Goal: Find specific page/section: Find specific page/section

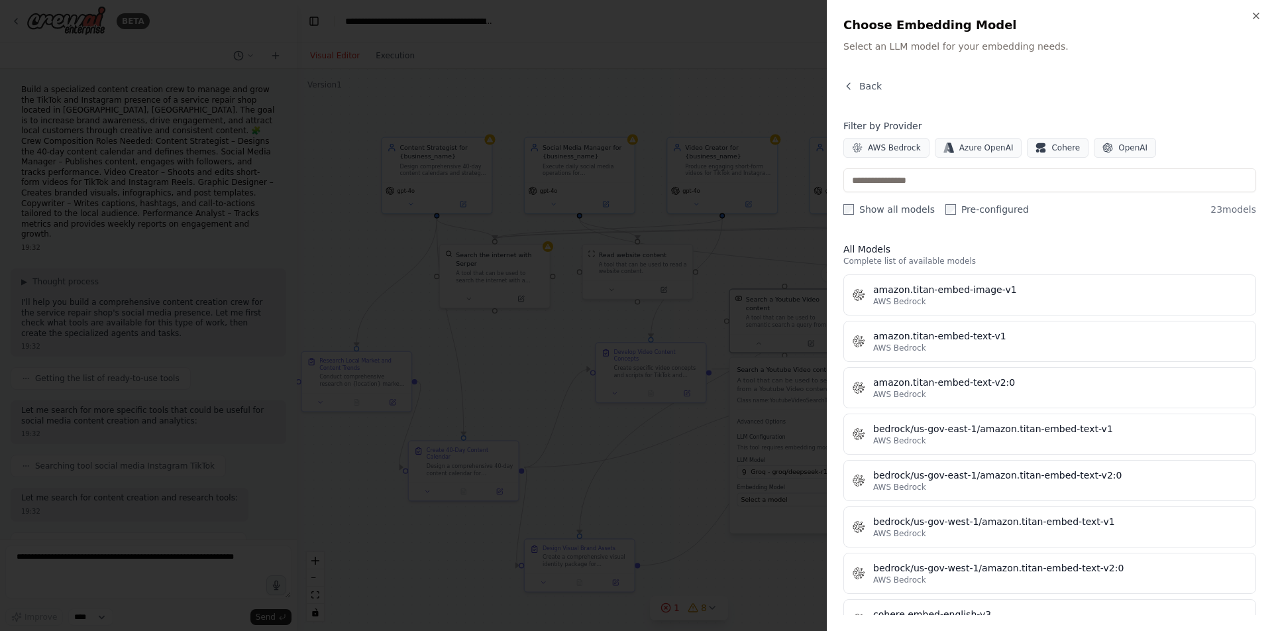
scroll to position [1422, 0]
click at [1257, 15] on icon "button" at bounding box center [1255, 15] width 5 height 5
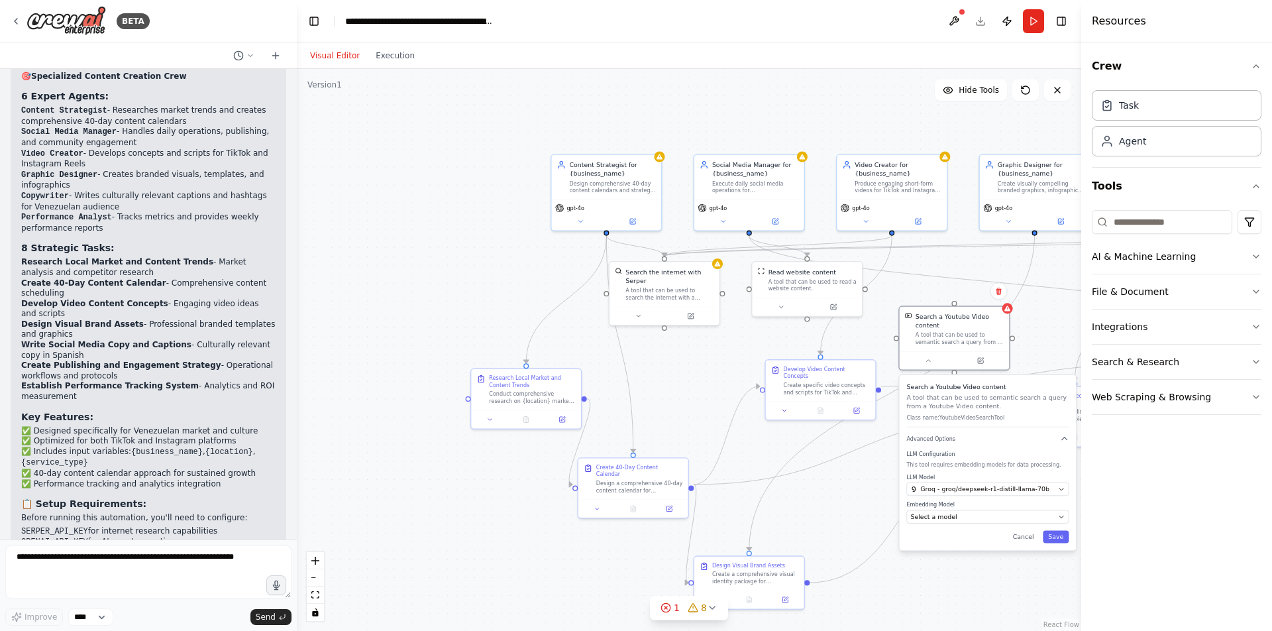
drag, startPoint x: 966, startPoint y: 558, endPoint x: 1134, endPoint y: 578, distance: 169.4
click at [1135, 576] on div "BETA Build a specialized content creation crew to manage and grow the TikTok an…" at bounding box center [636, 315] width 1272 height 631
click at [1253, 326] on icon "button" at bounding box center [1256, 326] width 11 height 11
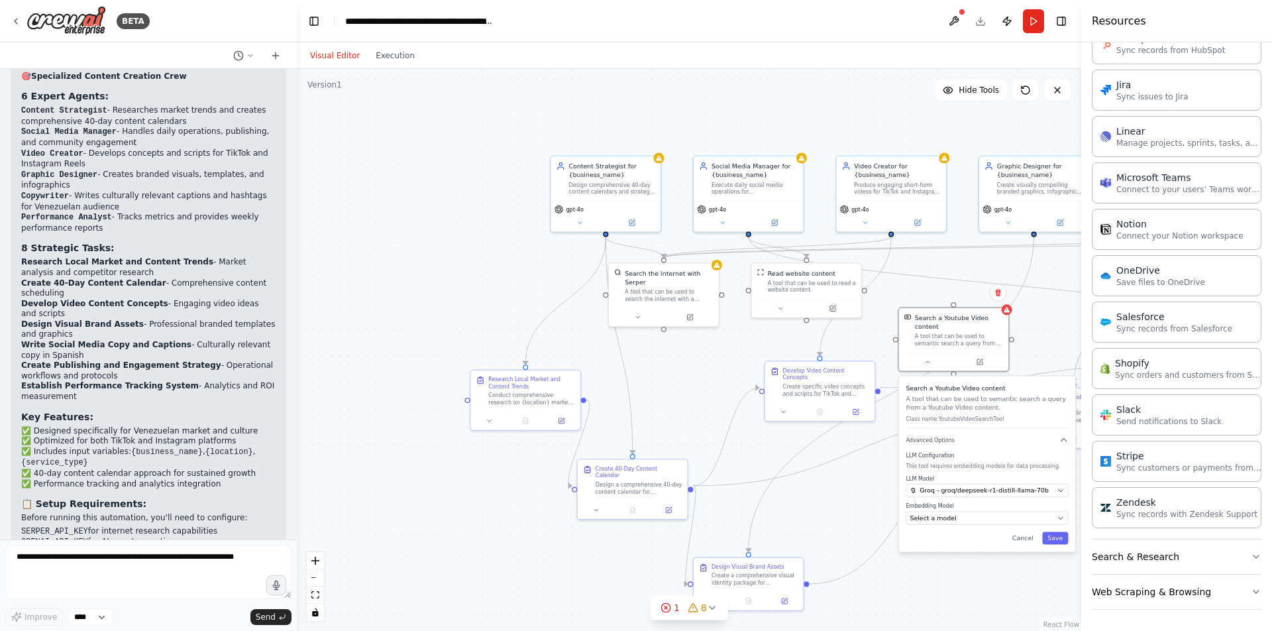
scroll to position [743, 0]
click at [1190, 553] on button "Search & Research" at bounding box center [1177, 556] width 170 height 34
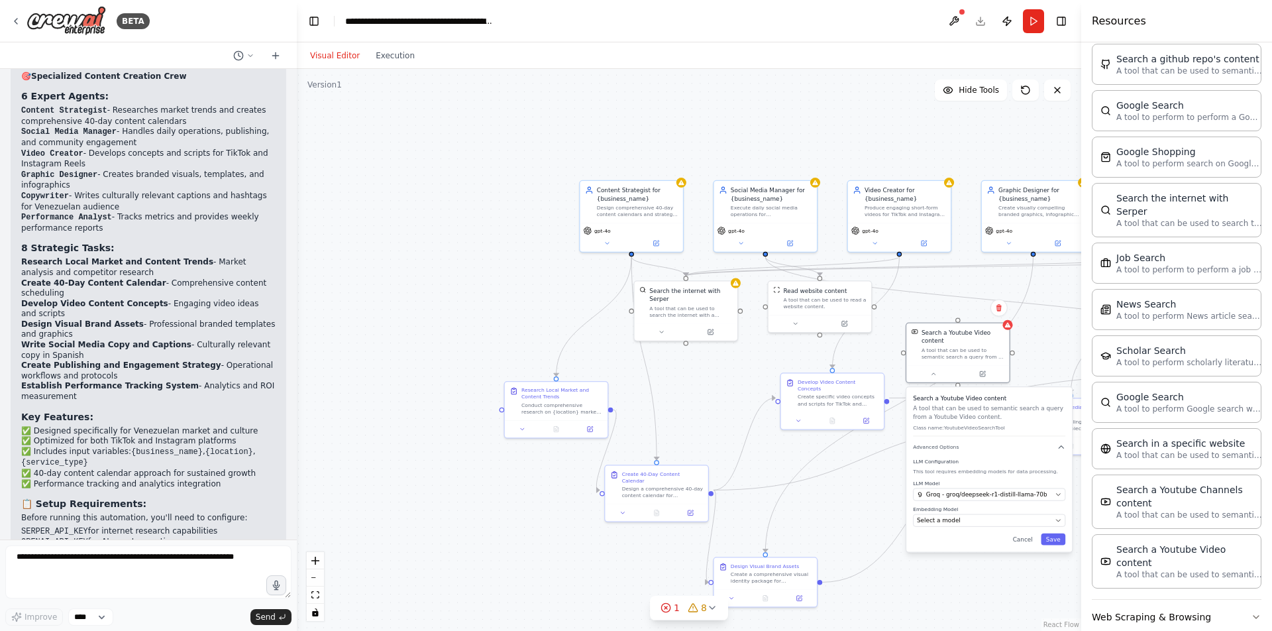
scroll to position [1416, 0]
click at [1234, 601] on button "Web Scraping & Browsing" at bounding box center [1177, 618] width 170 height 34
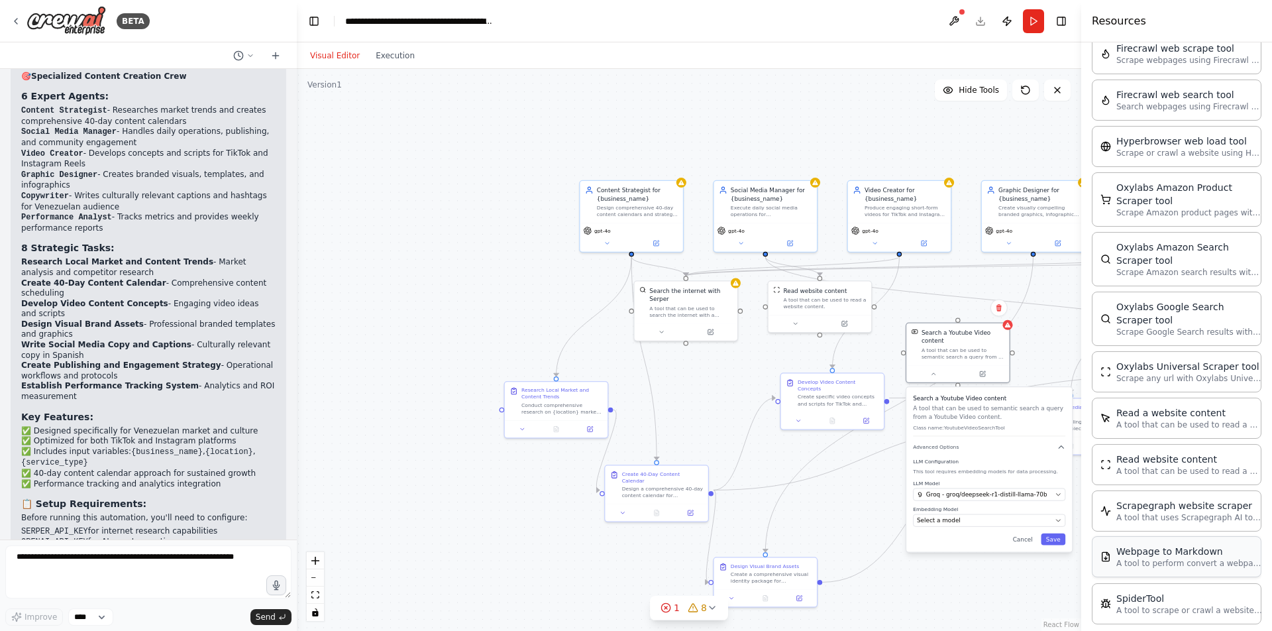
scroll to position [2116, 0]
click at [1196, 605] on p "A tool to scrape or crawl a website and return LLM-ready content." at bounding box center [1189, 610] width 146 height 11
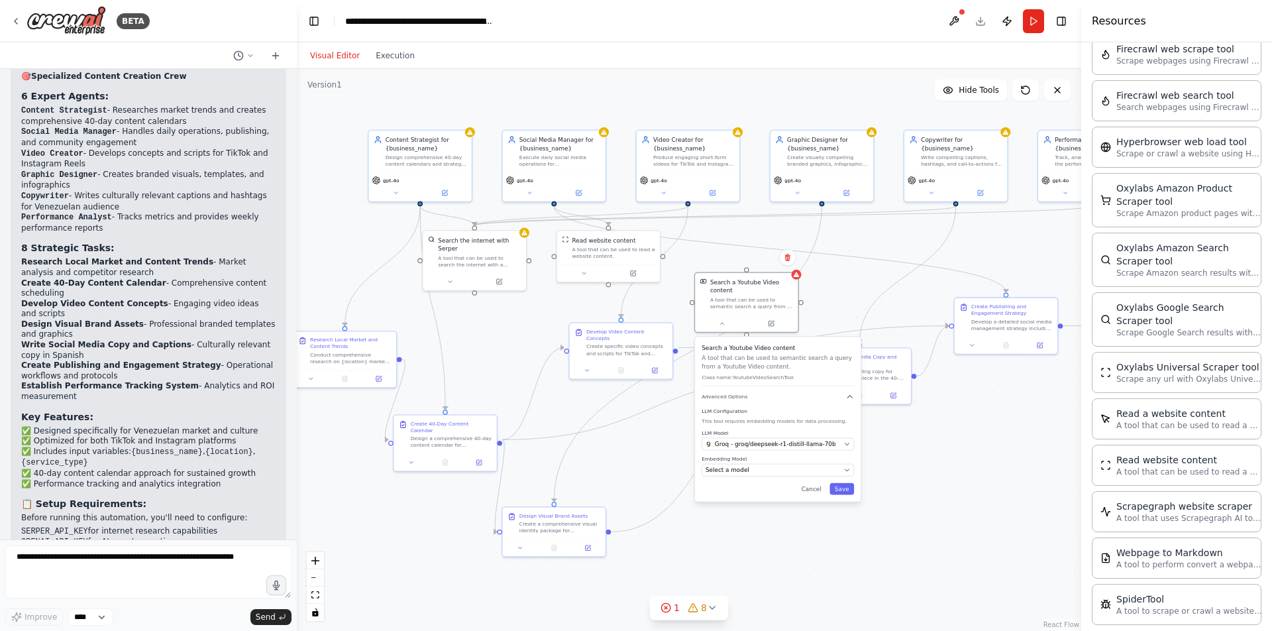
drag, startPoint x: 1011, startPoint y: 566, endPoint x: 794, endPoint y: 520, distance: 222.0
click at [794, 520] on div ".deletable-edge-delete-btn { width: 20px; height: 20px; border: 0px solid #ffff…" at bounding box center [689, 350] width 784 height 562
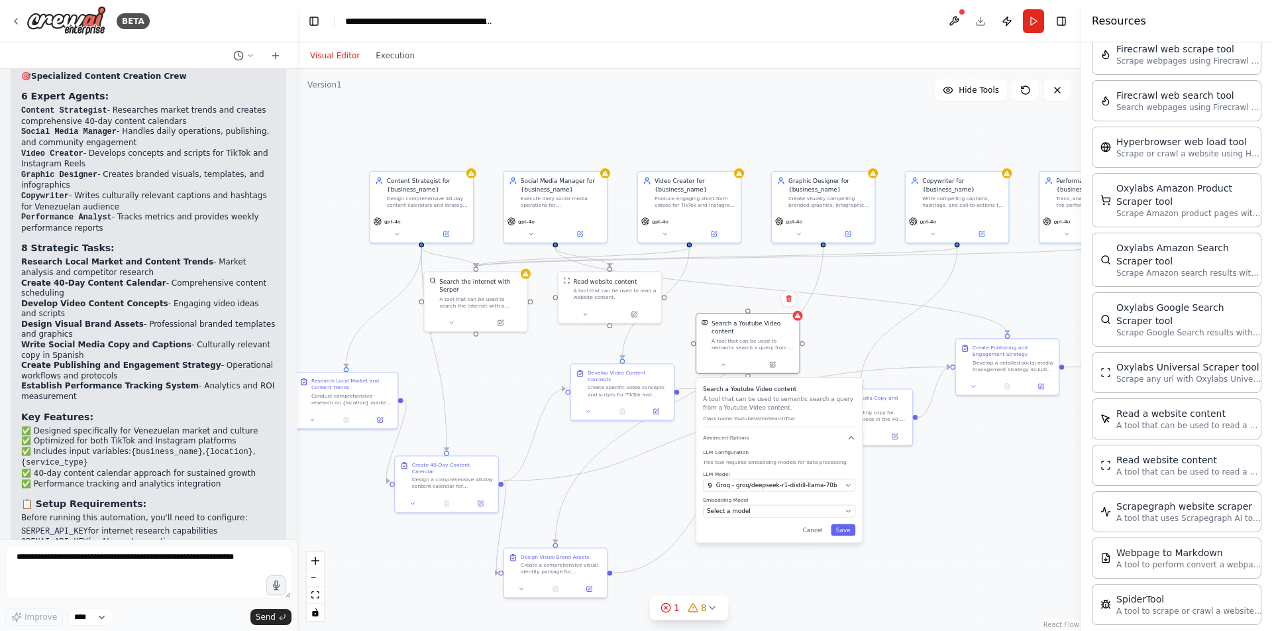
drag, startPoint x: 919, startPoint y: 470, endPoint x: 926, endPoint y: 507, distance: 37.2
click at [926, 507] on div ".deletable-edge-delete-btn { width: 20px; height: 20px; border: 0px solid #ffff…" at bounding box center [689, 350] width 784 height 562
click at [80, 24] on img at bounding box center [65, 21] width 79 height 30
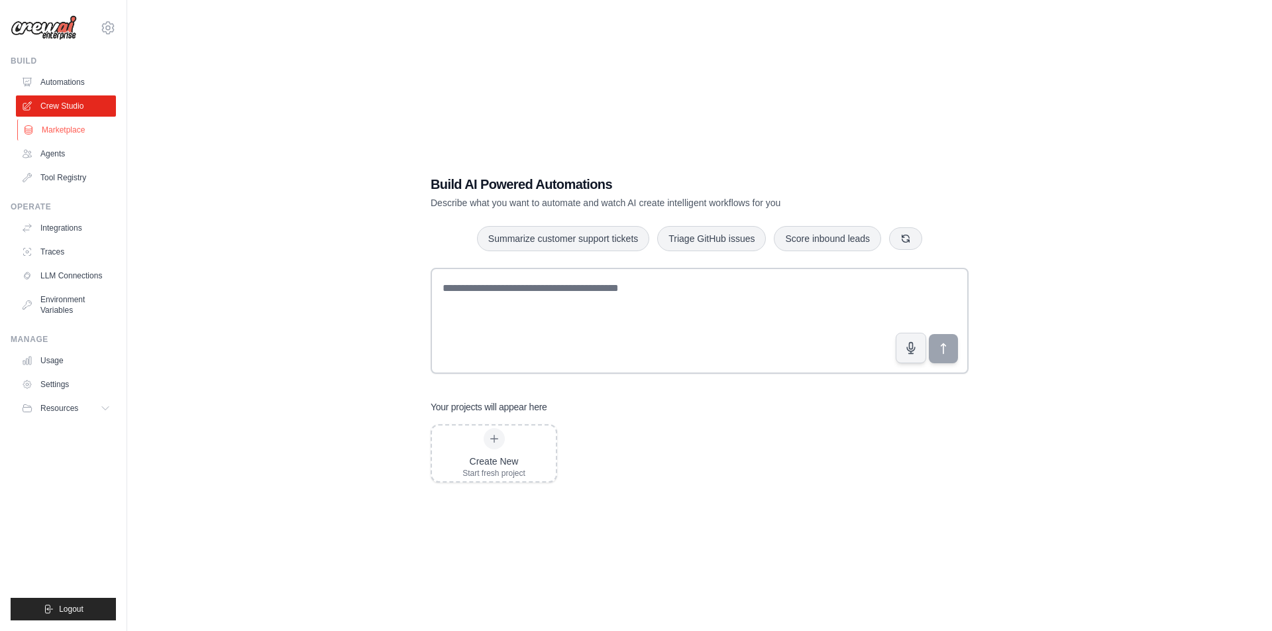
click at [81, 131] on link "Marketplace" at bounding box center [67, 129] width 100 height 21
